Goal: Task Accomplishment & Management: Manage account settings

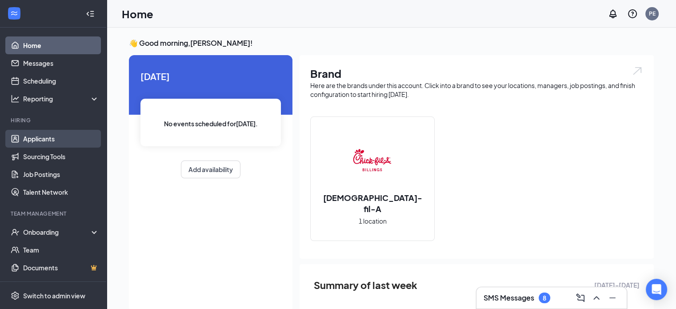
click at [48, 136] on link "Applicants" at bounding box center [61, 139] width 76 height 18
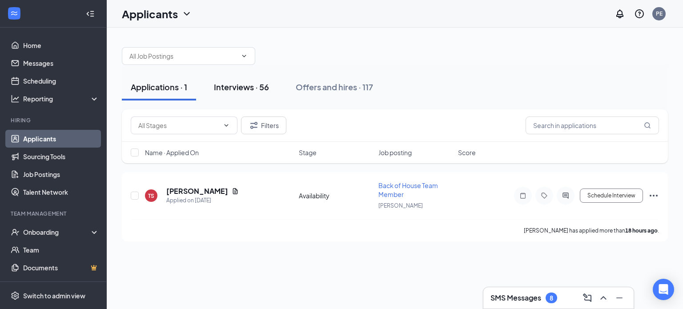
click at [237, 85] on div "Interviews · 56" at bounding box center [241, 86] width 55 height 11
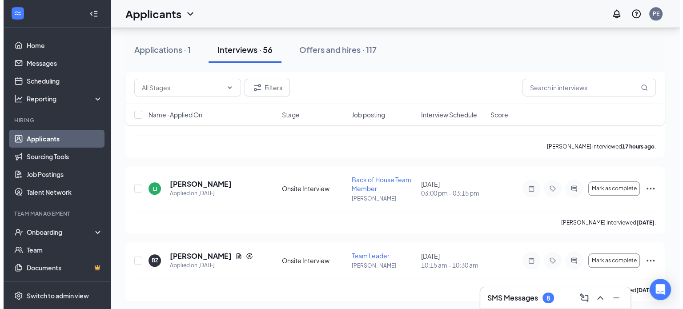
scroll to position [894, 0]
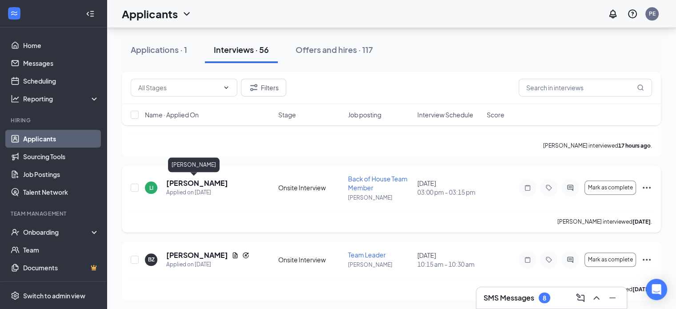
click at [188, 184] on h5 "[PERSON_NAME]" at bounding box center [197, 183] width 62 height 10
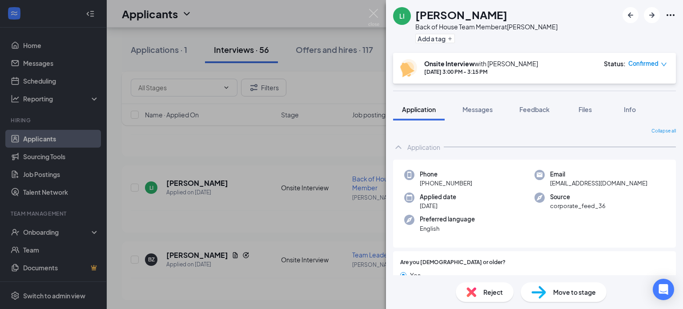
click at [565, 293] on span "Move to stage" at bounding box center [574, 292] width 43 height 10
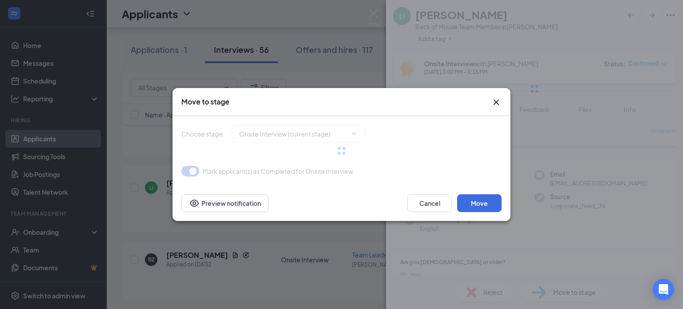
type input "Hired (final stage)"
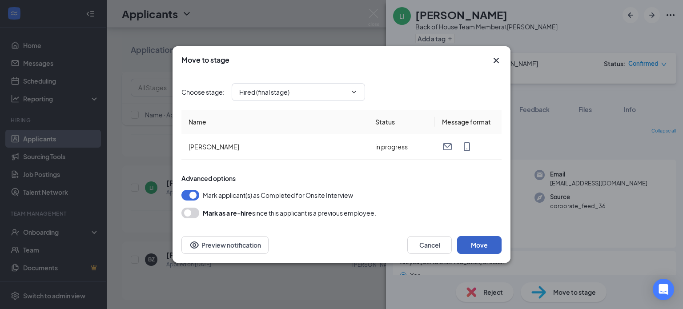
click at [477, 243] on button "Move" at bounding box center [479, 245] width 44 height 18
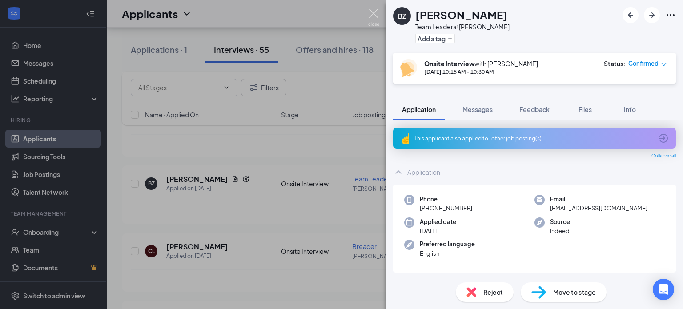
click at [369, 10] on img at bounding box center [373, 17] width 11 height 17
